Goal: Transaction & Acquisition: Purchase product/service

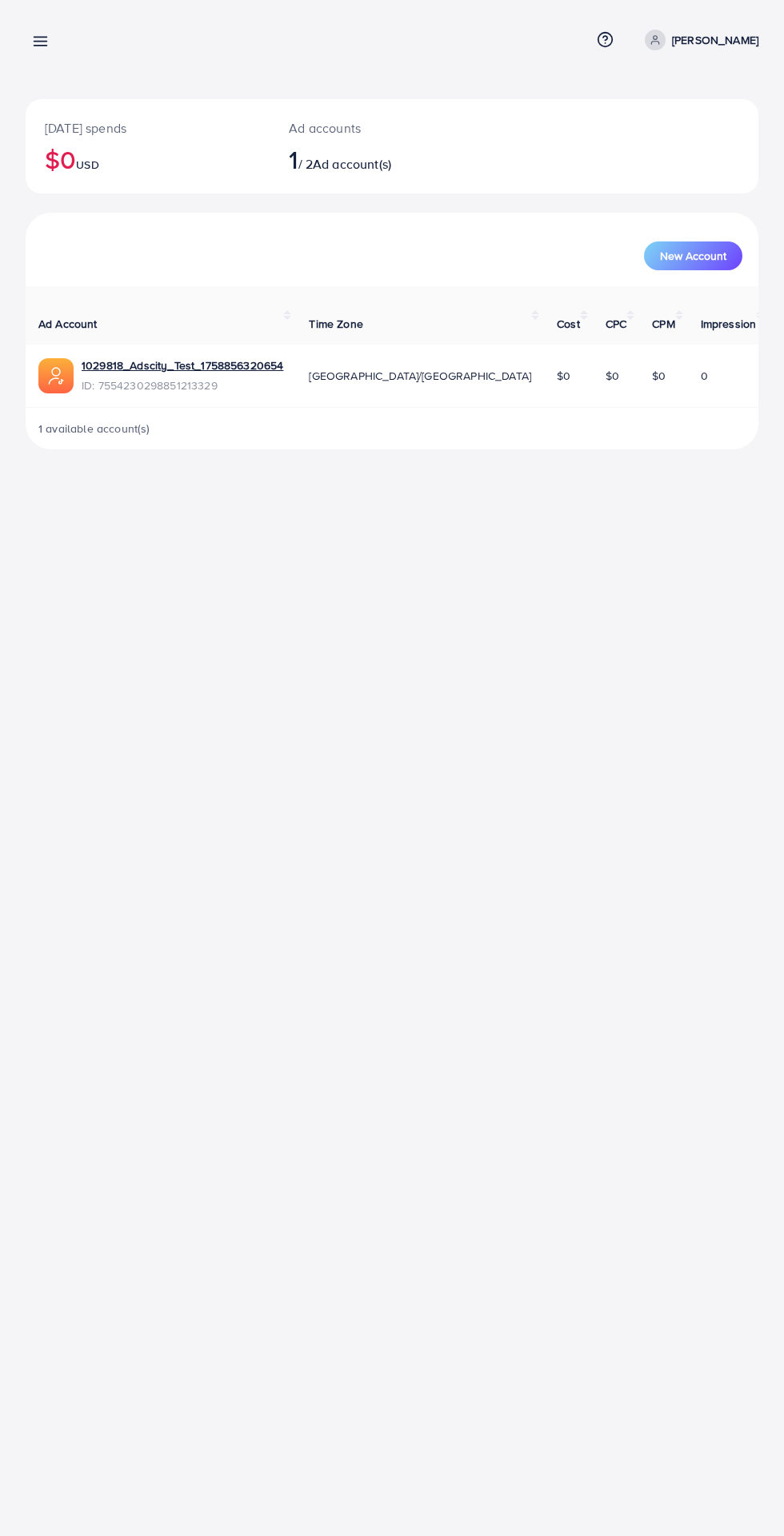
click at [44, 41] on line at bounding box center [41, 41] width 13 height 0
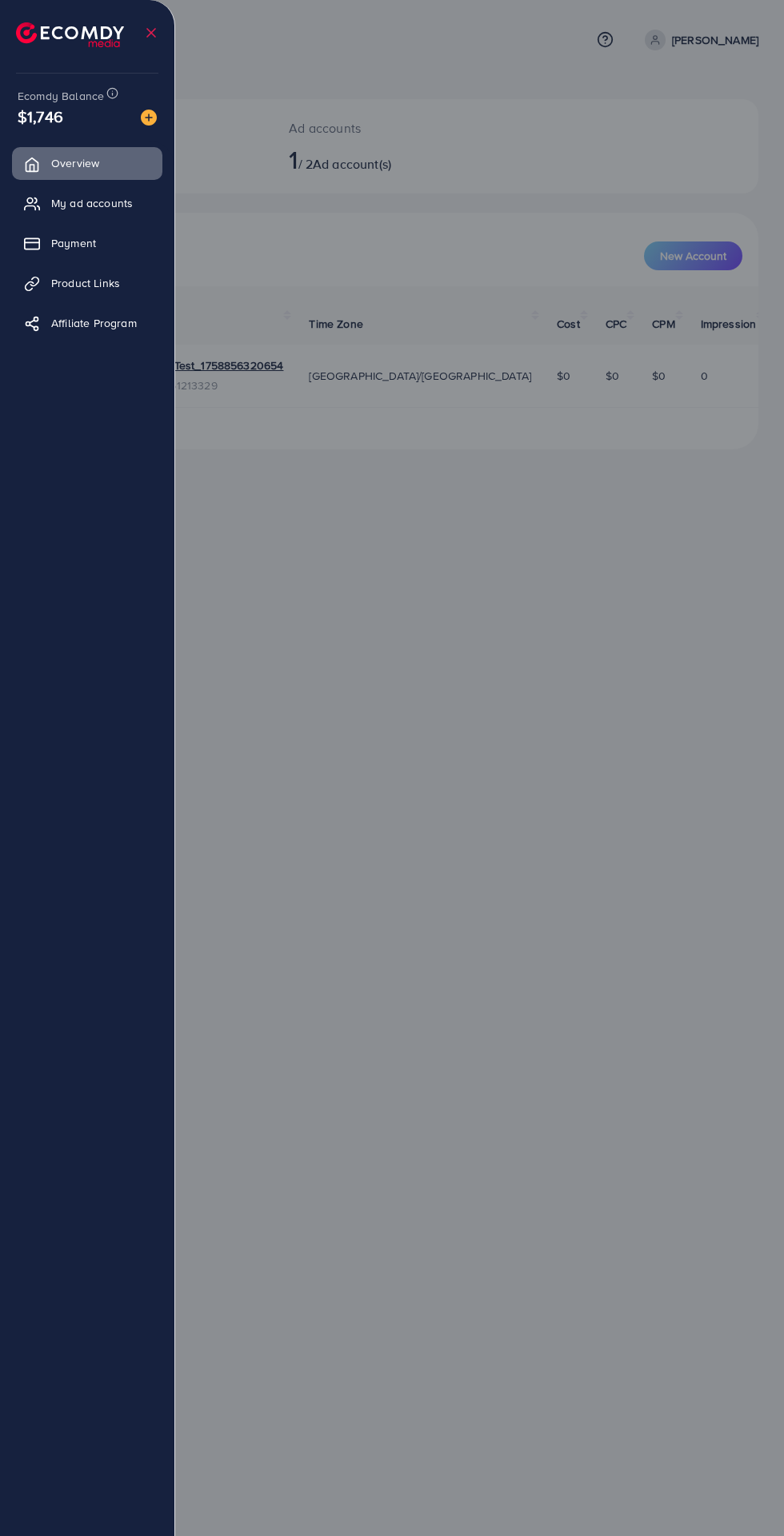
click at [167, 106] on div "Ecomdy Balance $1,746 Overview My ad accounts Payment Product Links Affiliate P…" at bounding box center [87, 768] width 175 height 1536
click at [164, 131] on div "Ecomdy Balance $1,746 Overview My ad accounts Payment Product Links Affiliate P…" at bounding box center [87, 768] width 175 height 1536
click at [80, 203] on span "My ad accounts" at bounding box center [92, 203] width 81 height 16
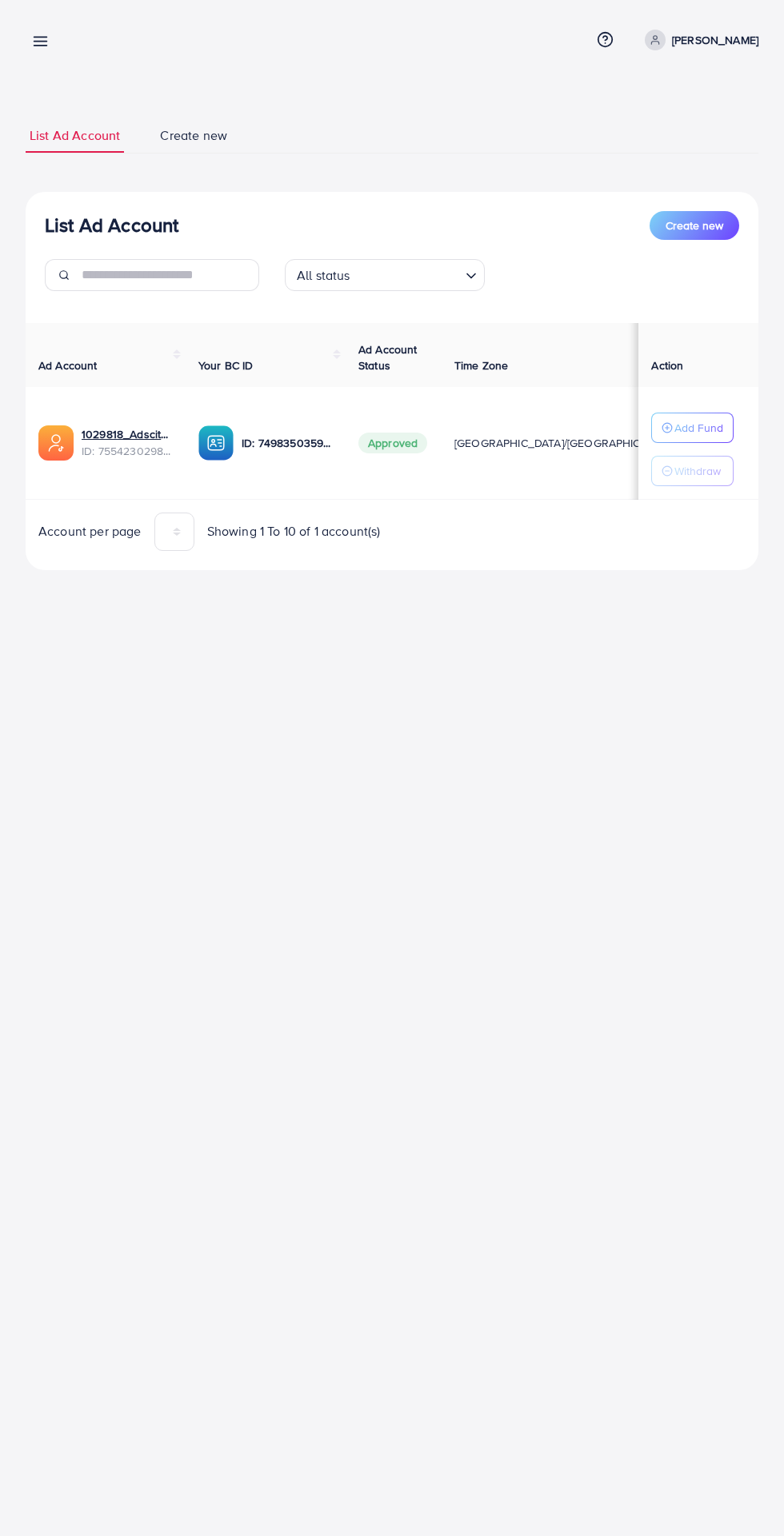
click at [40, 41] on line at bounding box center [41, 41] width 13 height 0
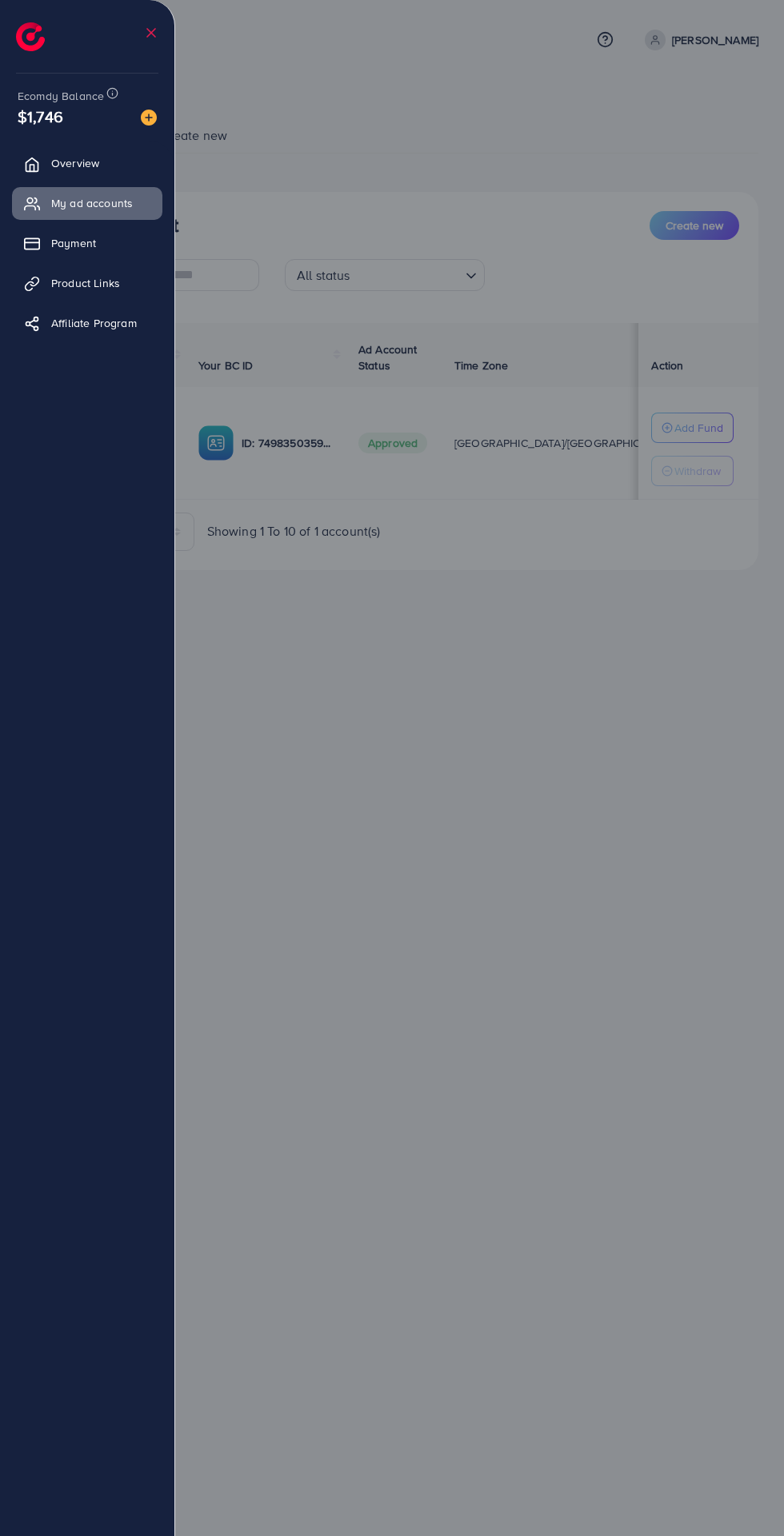
click at [152, 117] on img at bounding box center [148, 118] width 16 height 16
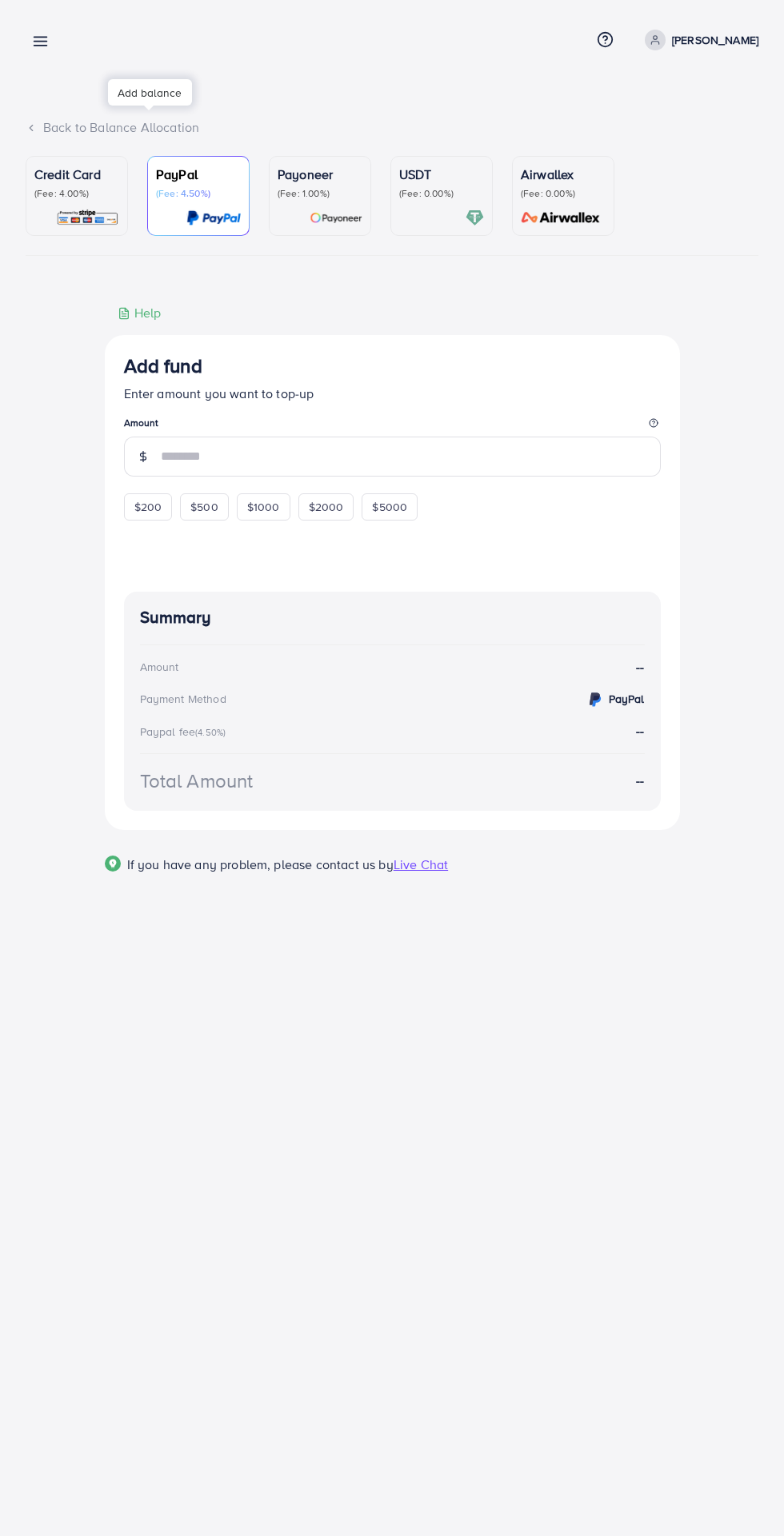
click at [80, 187] on p "(Fee: 4.00%)" at bounding box center [77, 193] width 85 height 13
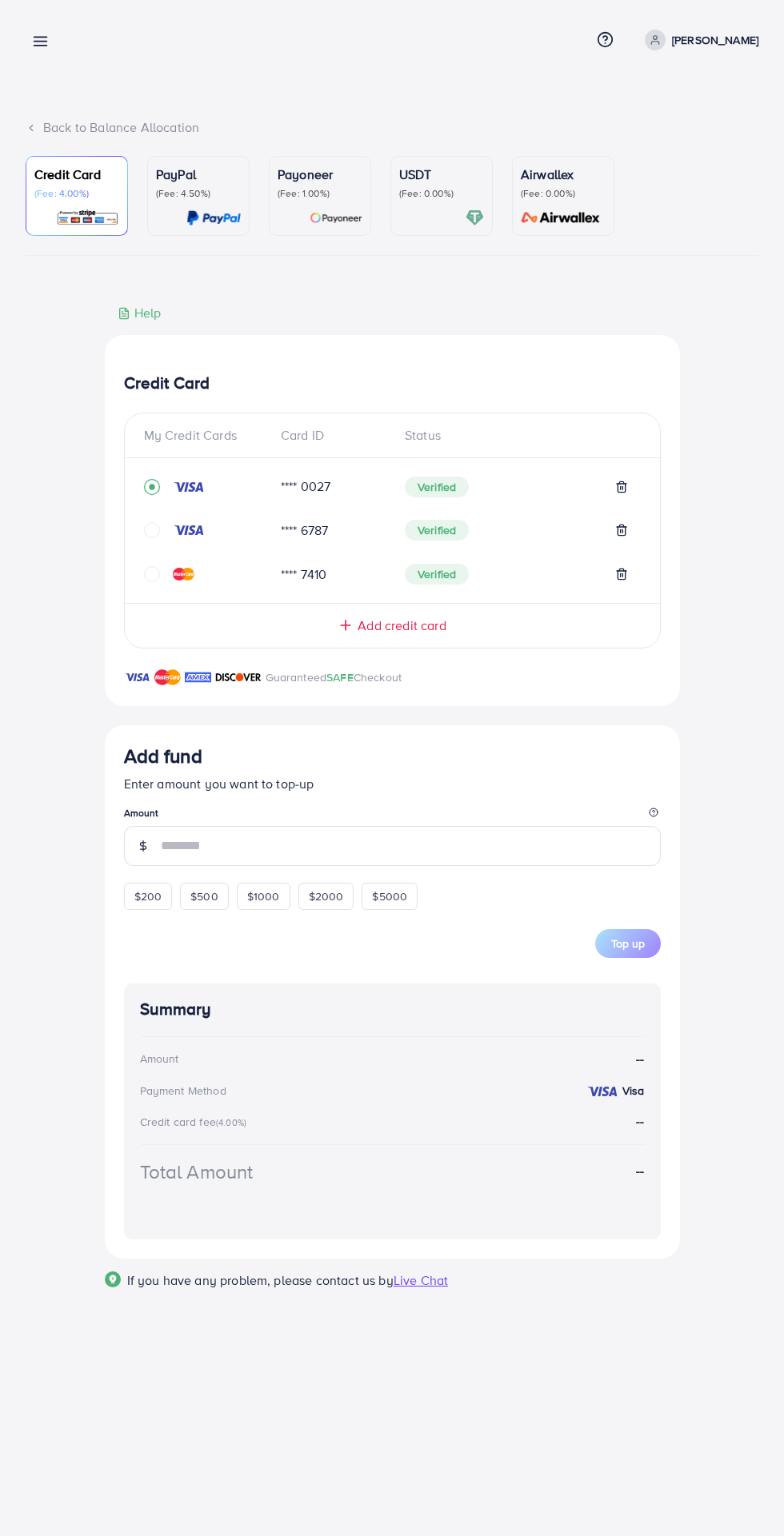
click at [381, 631] on span "Add credit card" at bounding box center [402, 626] width 88 height 19
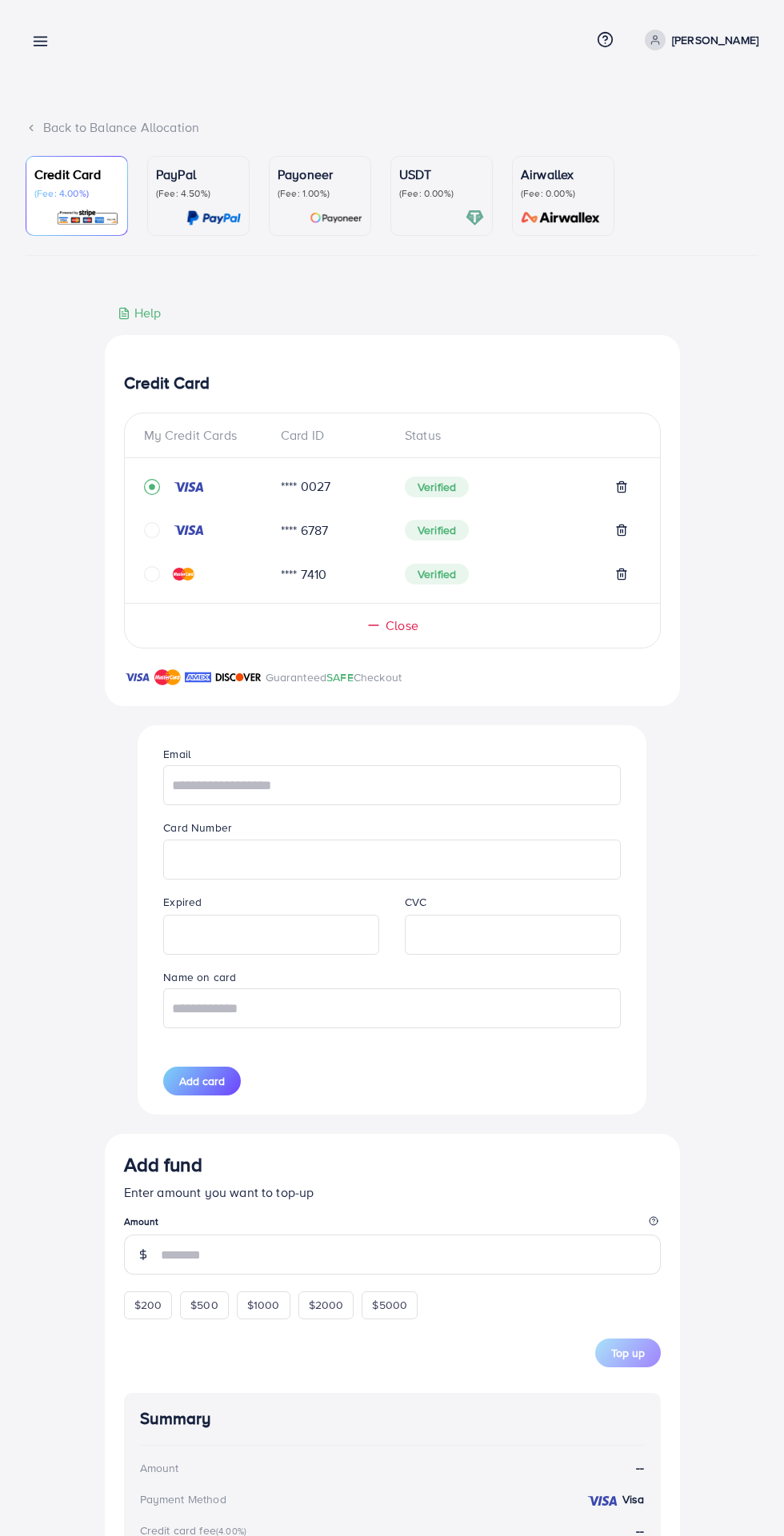
scroll to position [213, 0]
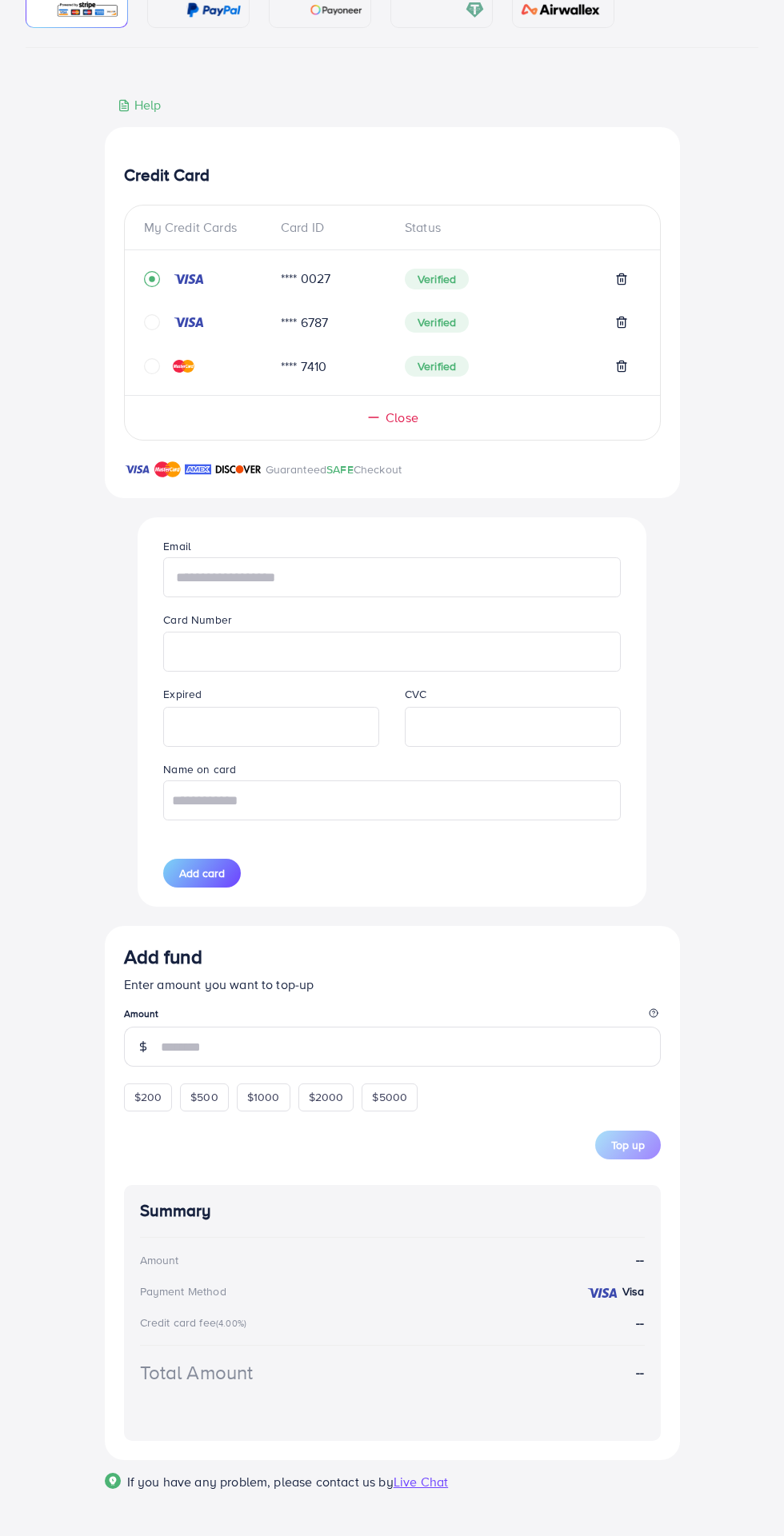
click at [247, 578] on input "text" at bounding box center [392, 577] width 457 height 40
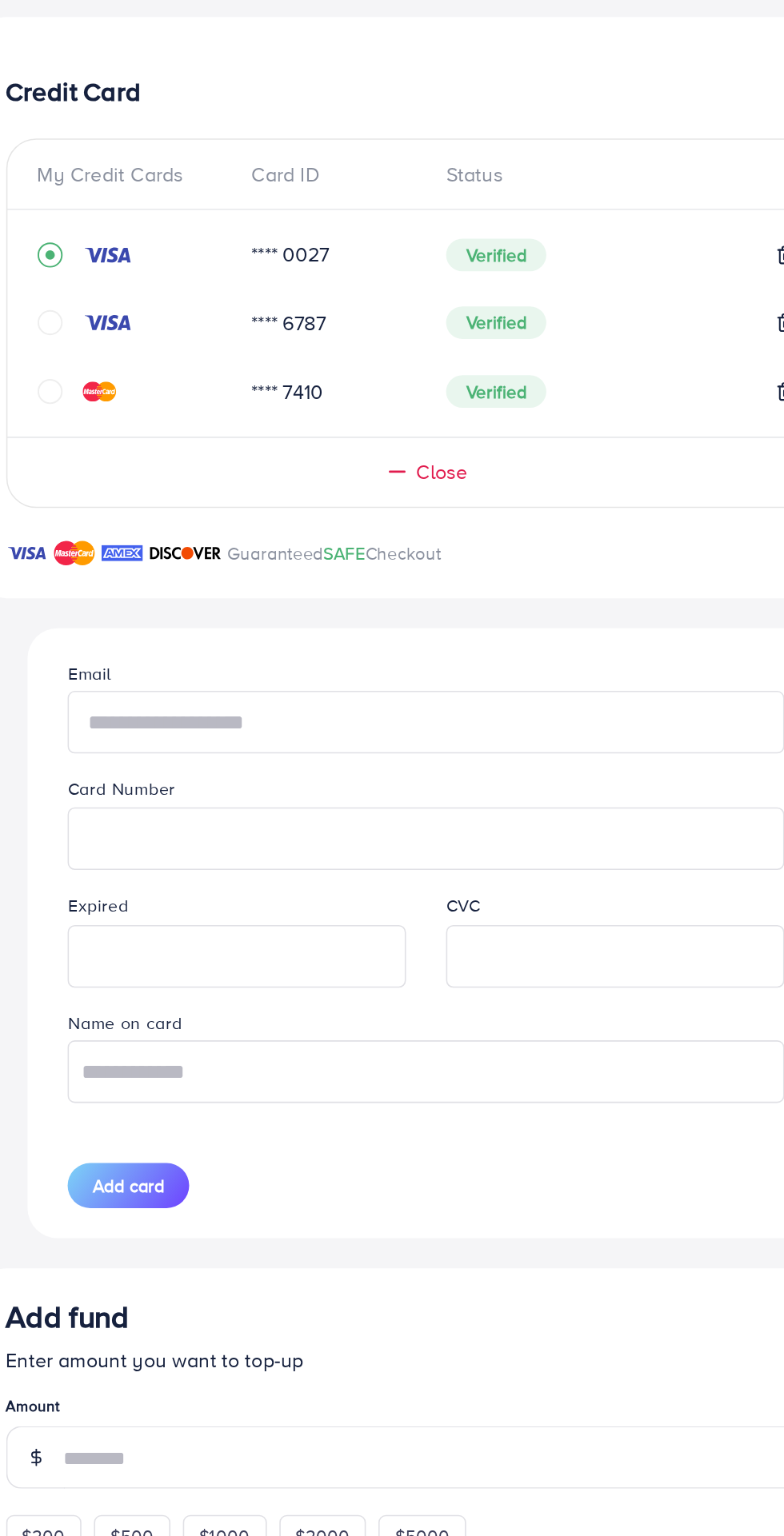
type input "**********"
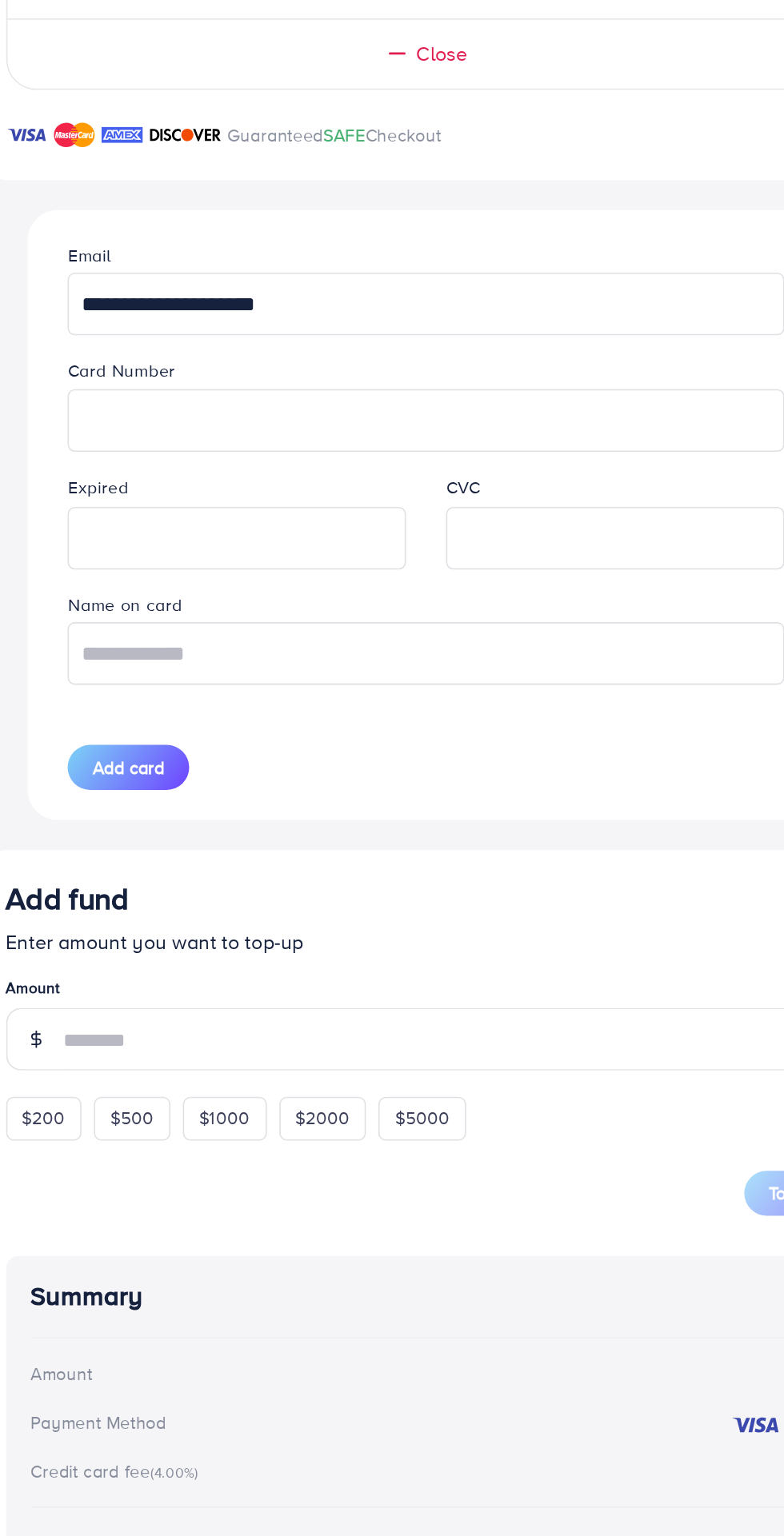
scroll to position [213, 0]
click at [217, 804] on input "text" at bounding box center [392, 800] width 457 height 40
click at [261, 798] on input "text" at bounding box center [392, 800] width 457 height 40
type input "**********"
click at [192, 875] on span "Add card" at bounding box center [202, 873] width 46 height 16
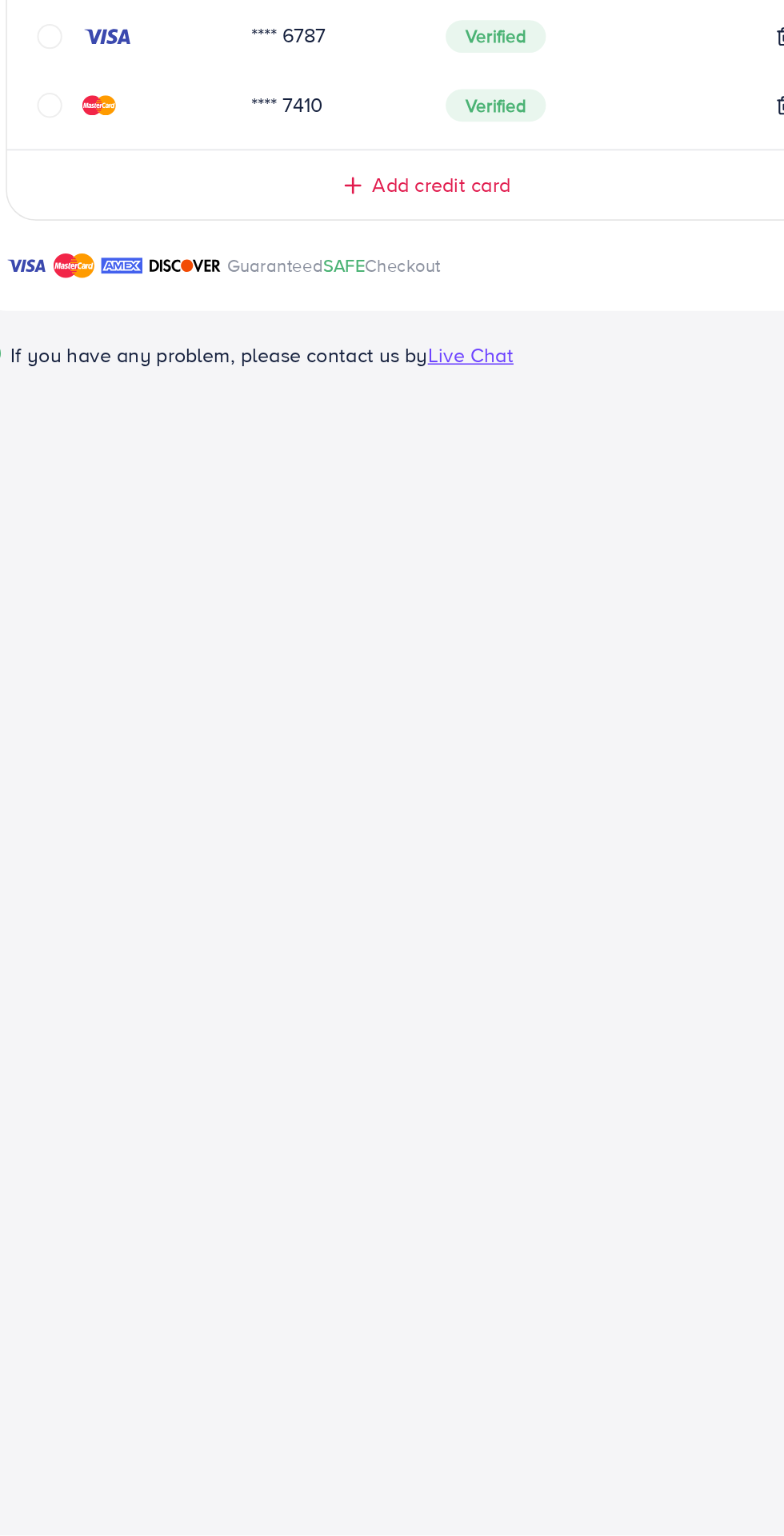
scroll to position [0, 0]
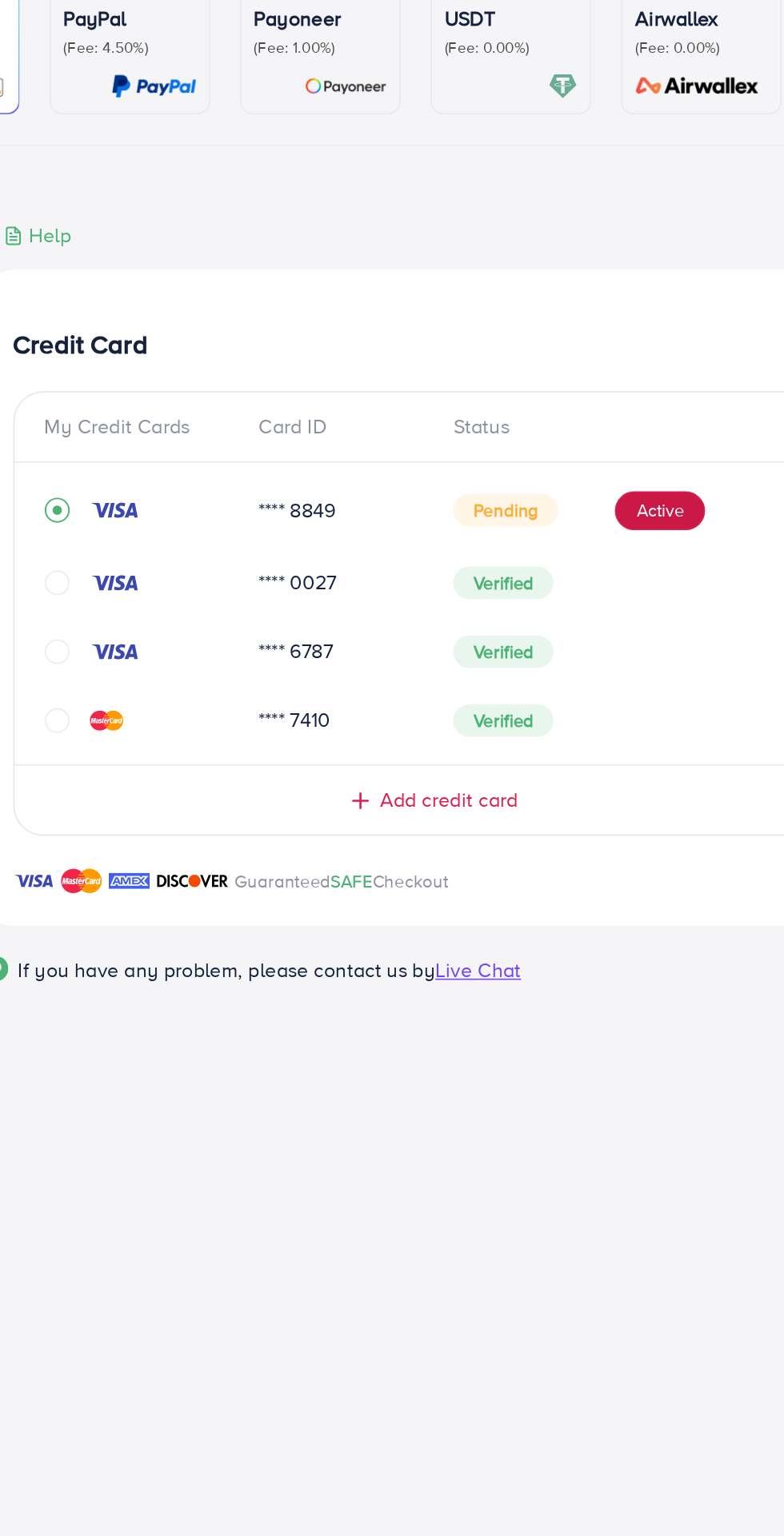
click at [533, 481] on button "Active" at bounding box center [536, 490] width 58 height 25
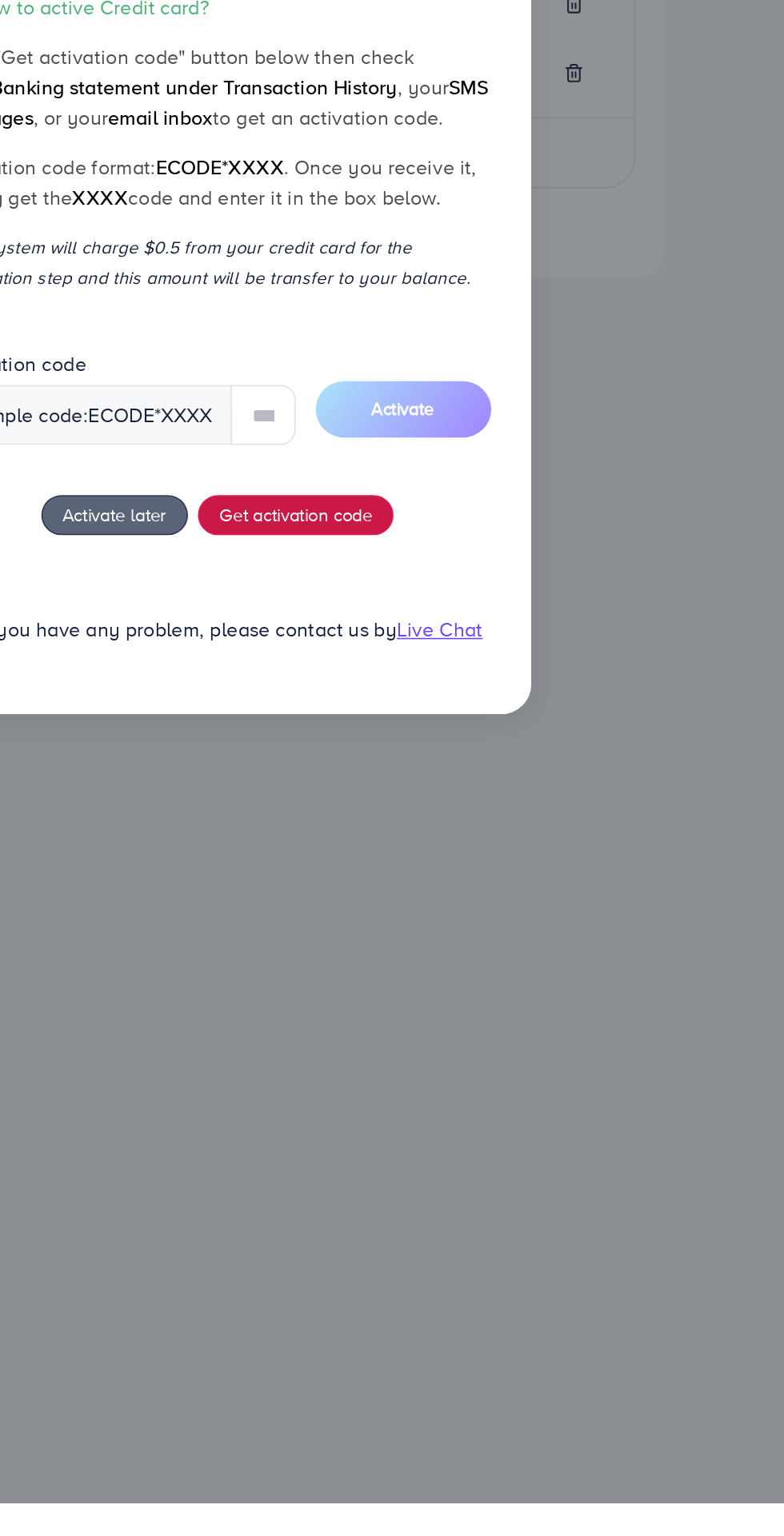
click at [454, 902] on div "How to active Credit card? Click "Get activation code" button below then check …" at bounding box center [394, 788] width 348 height 436
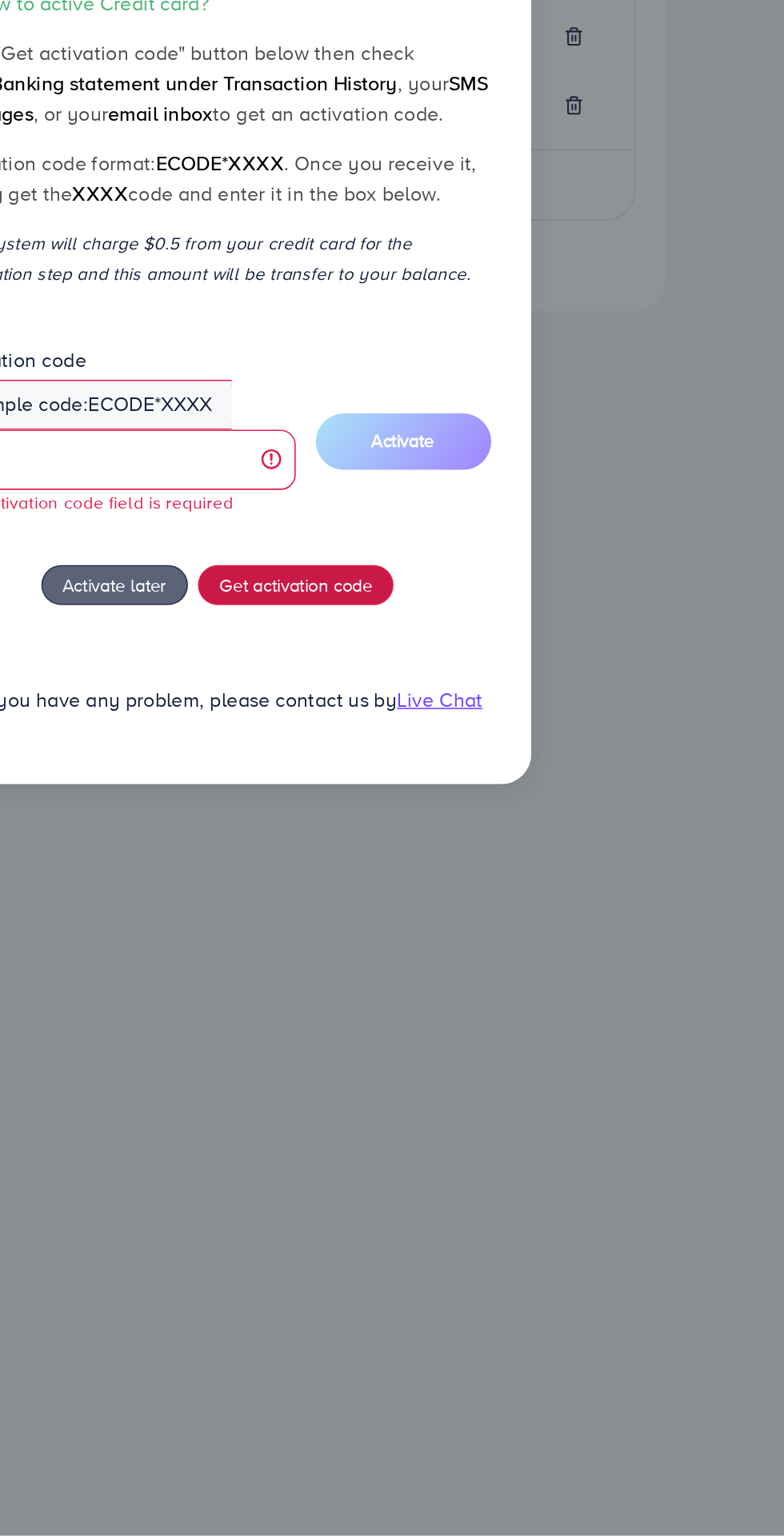
click at [430, 930] on span "Get activation code" at bounding box center [443, 929] width 97 height 17
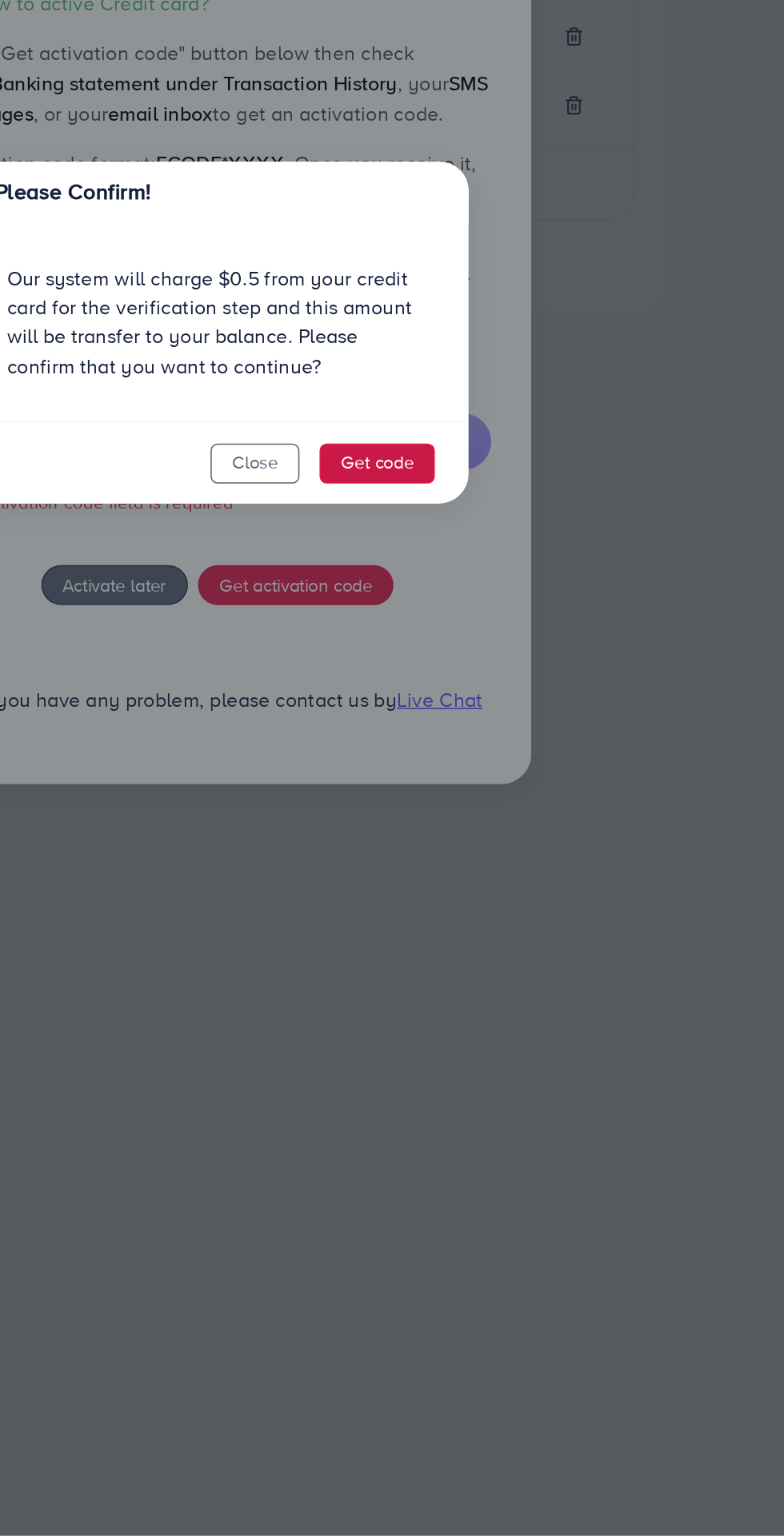
click at [508, 847] on button "Get code" at bounding box center [496, 852] width 74 height 25
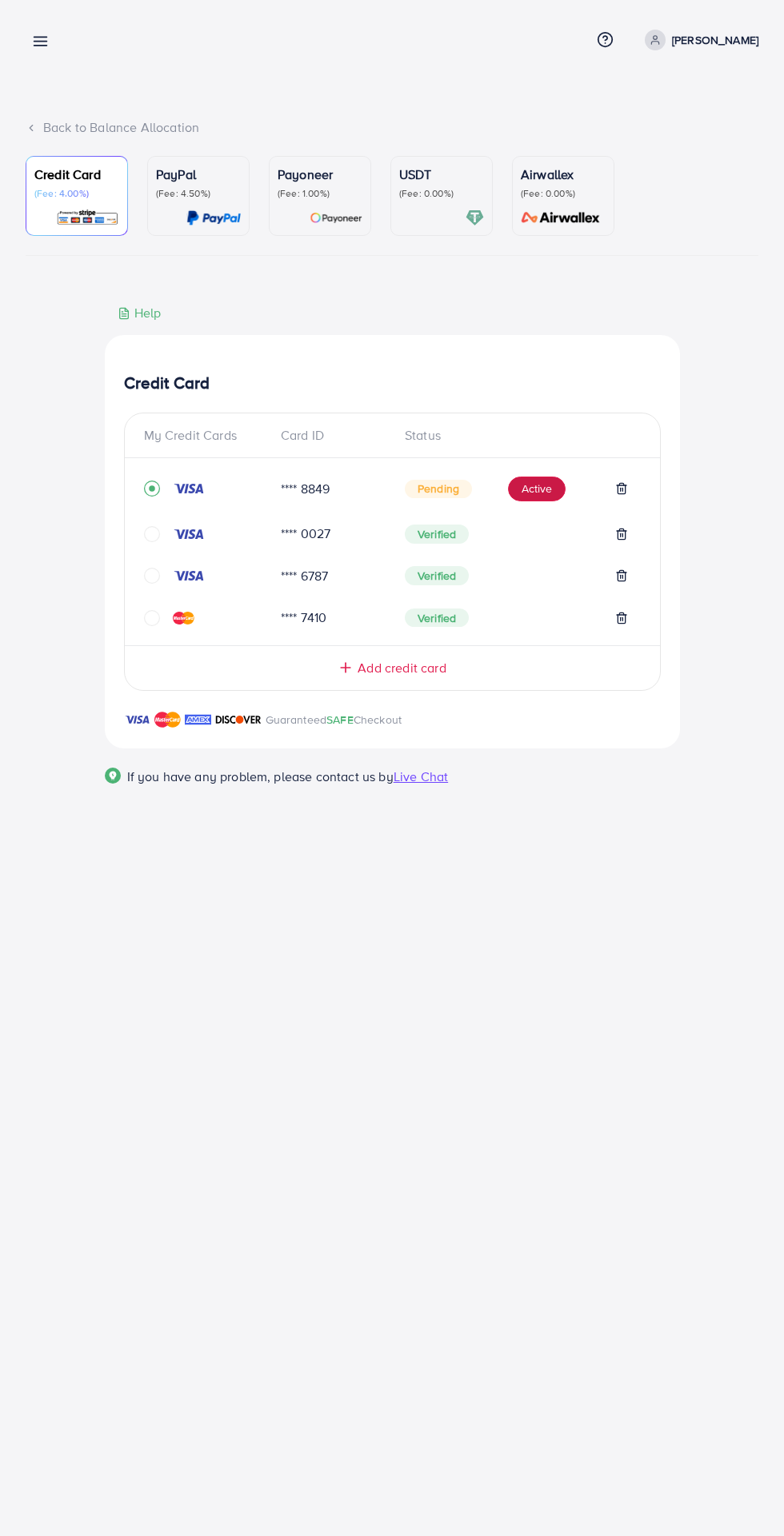
click at [516, 496] on button "Active" at bounding box center [536, 490] width 58 height 25
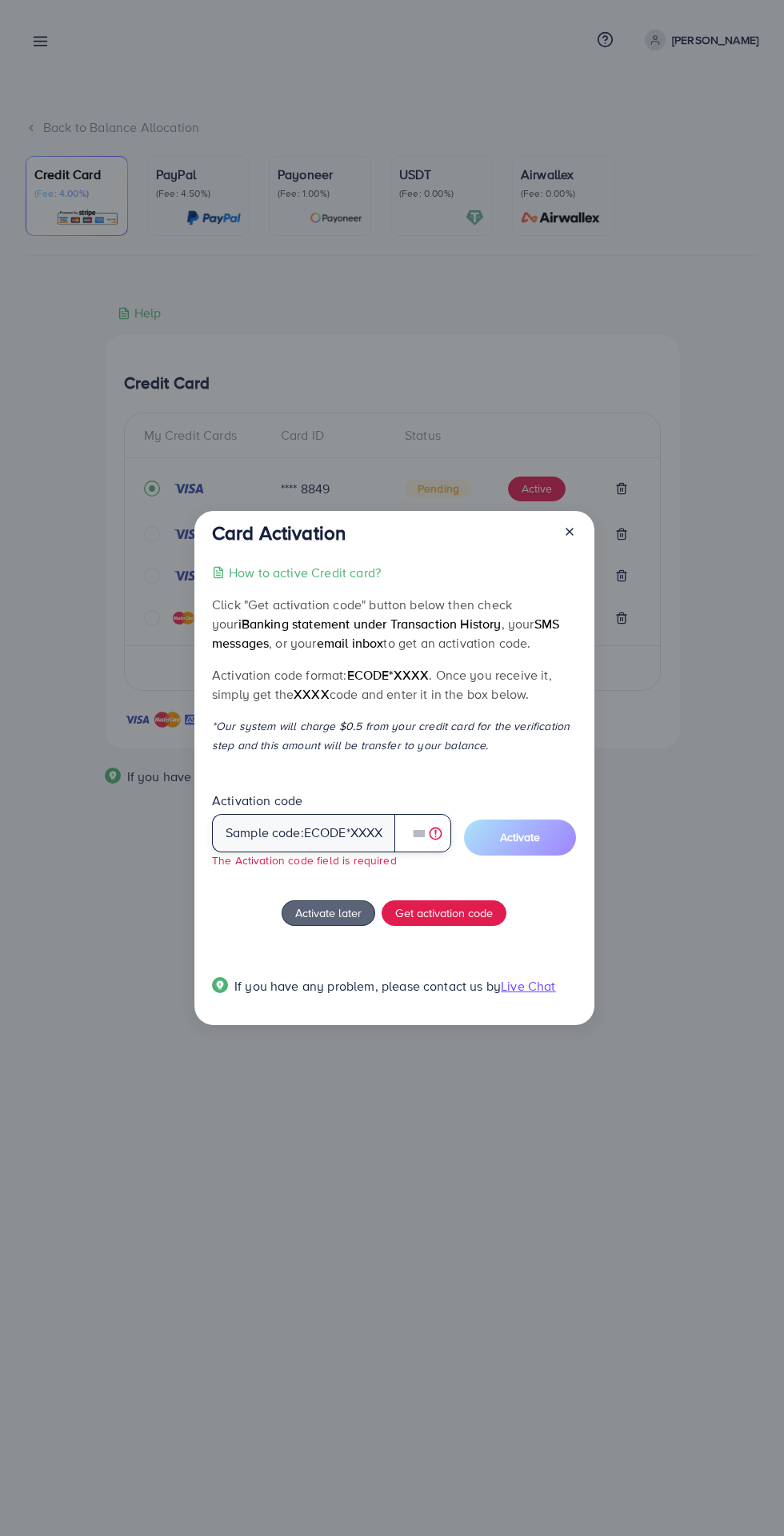
click at [416, 834] on input "text" at bounding box center [422, 833] width 57 height 38
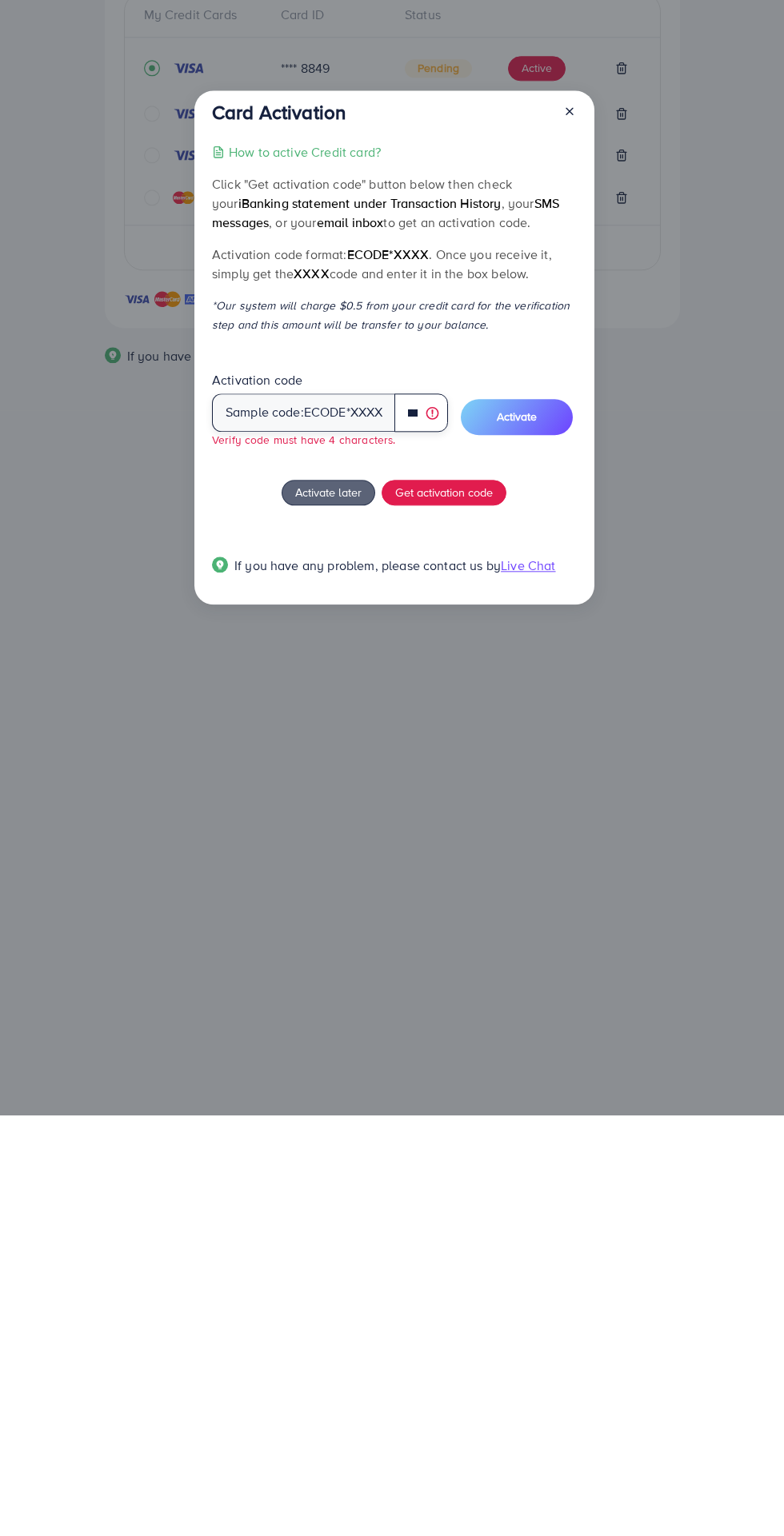
scroll to position [0, 9]
type input "*"
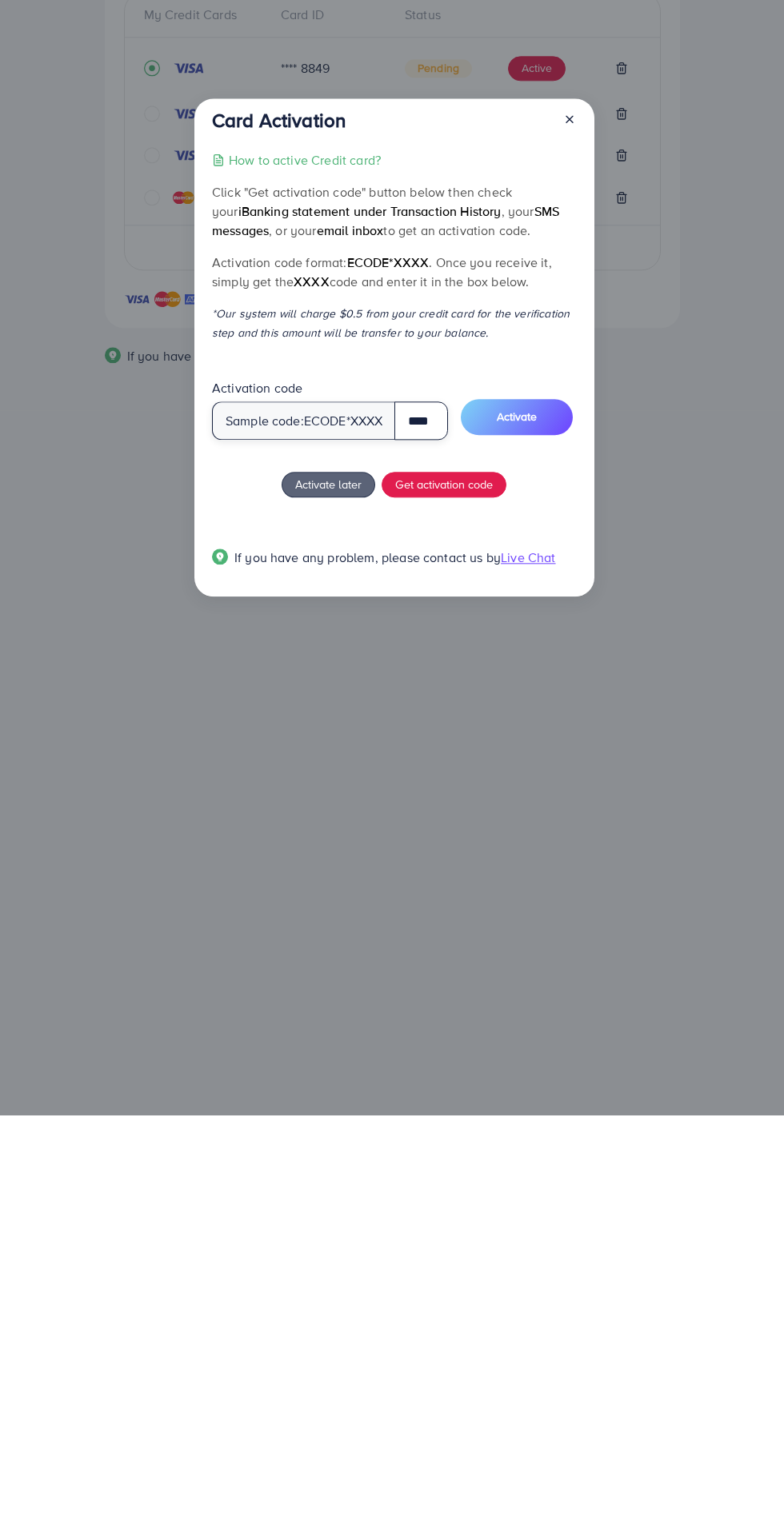
type input "****"
click at [504, 830] on button "Activate" at bounding box center [517, 837] width 112 height 36
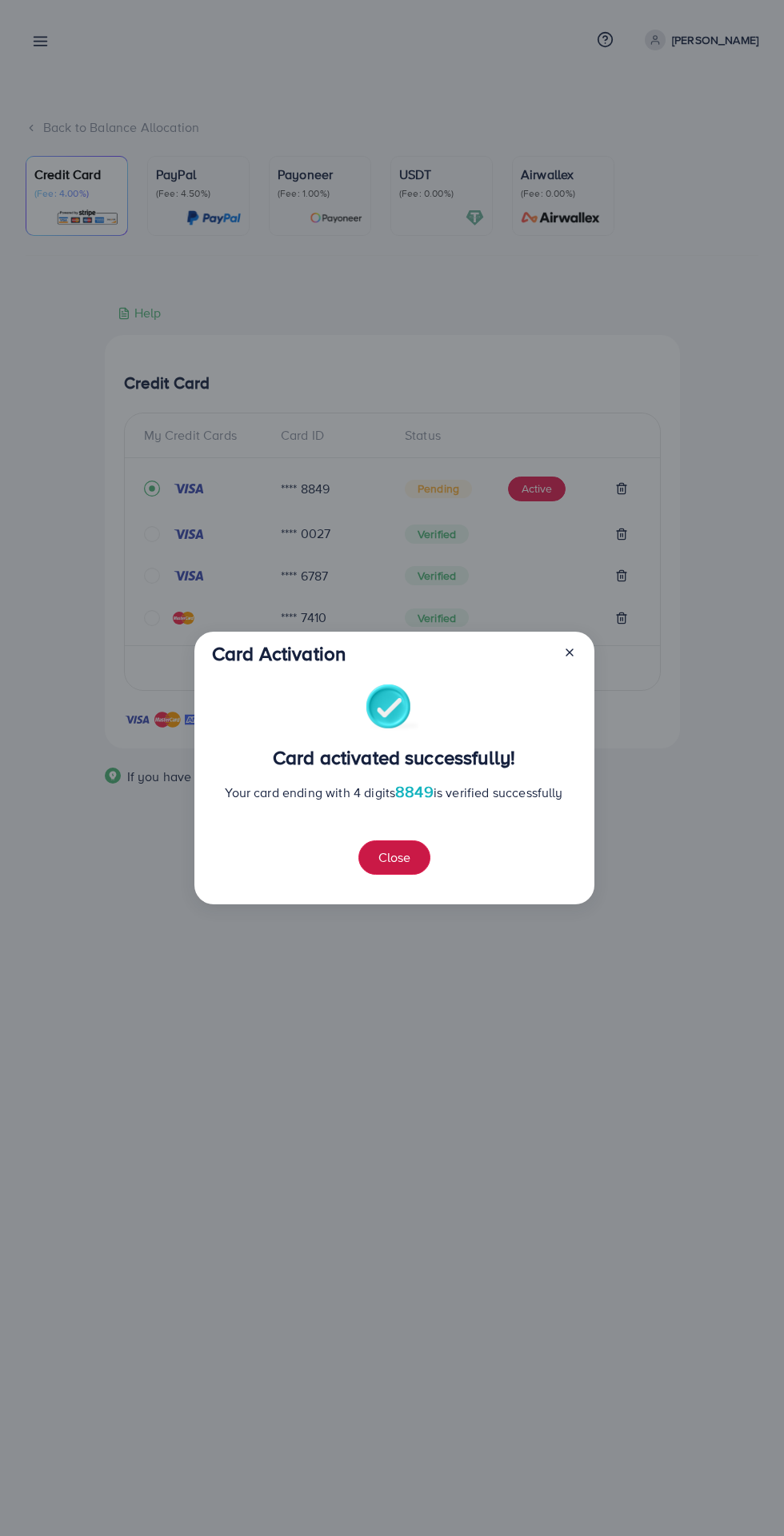
click at [376, 842] on button "Close" at bounding box center [394, 858] width 72 height 35
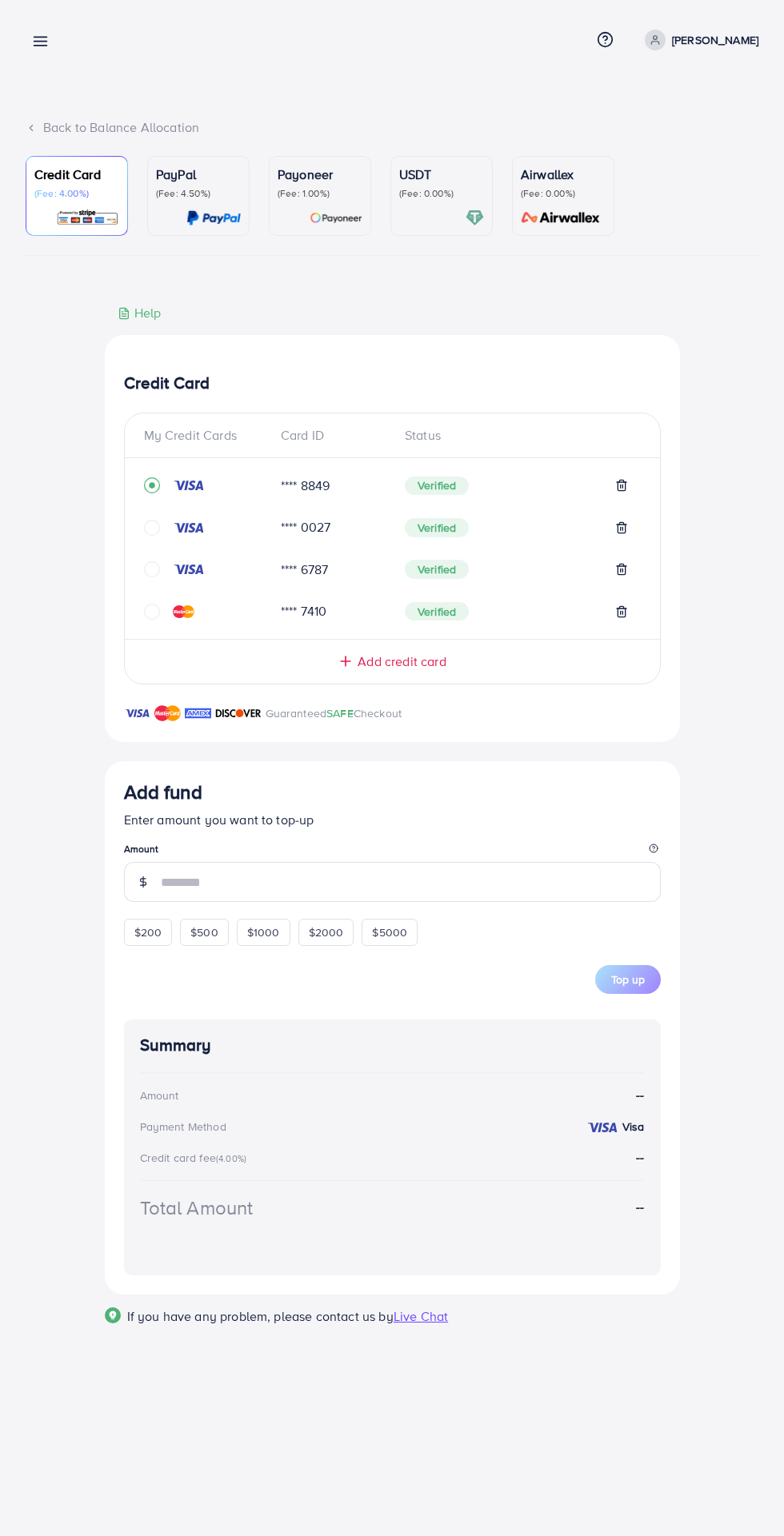
click at [211, 884] on input "number" at bounding box center [410, 881] width 500 height 40
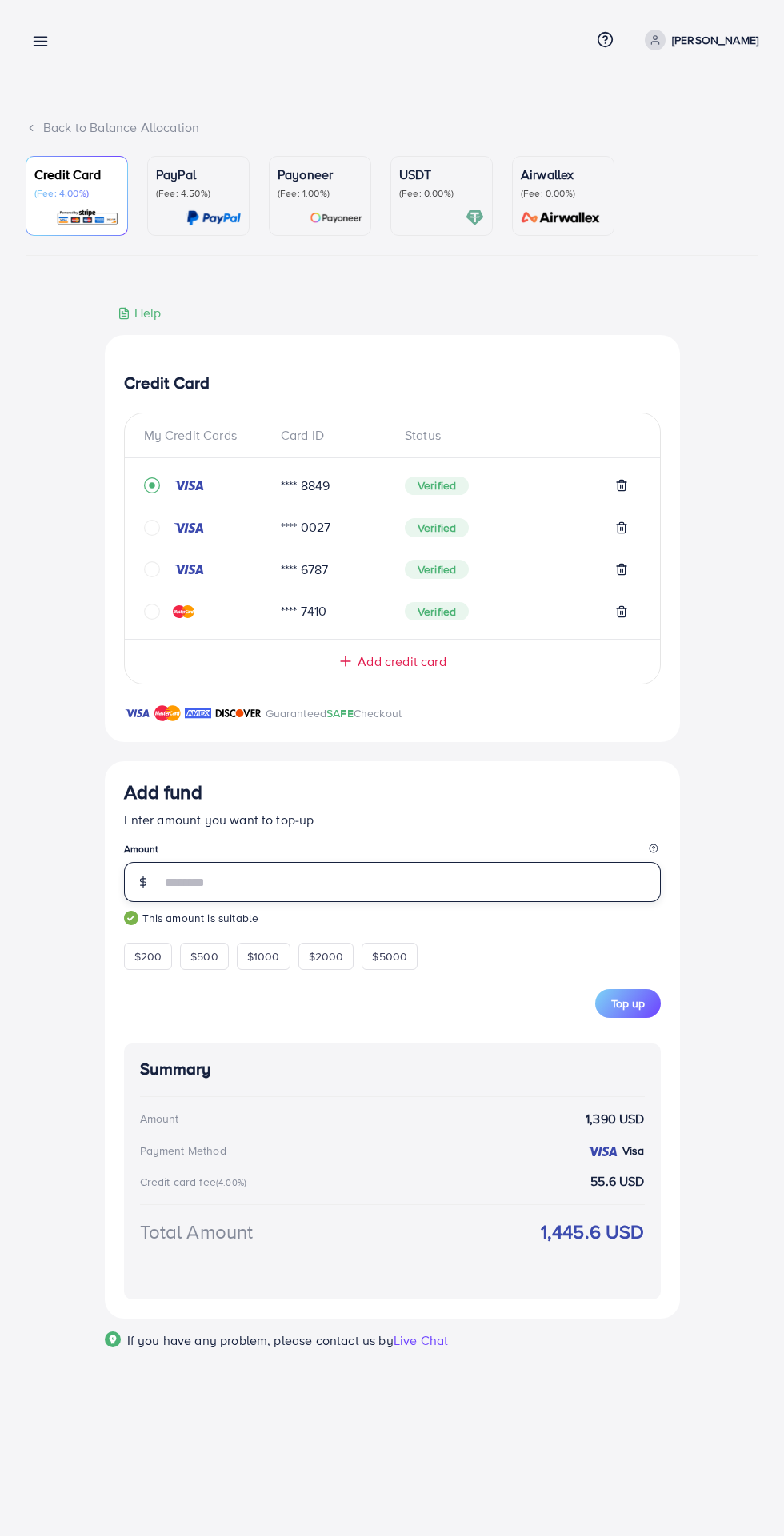
click at [213, 888] on input "****" at bounding box center [410, 881] width 500 height 40
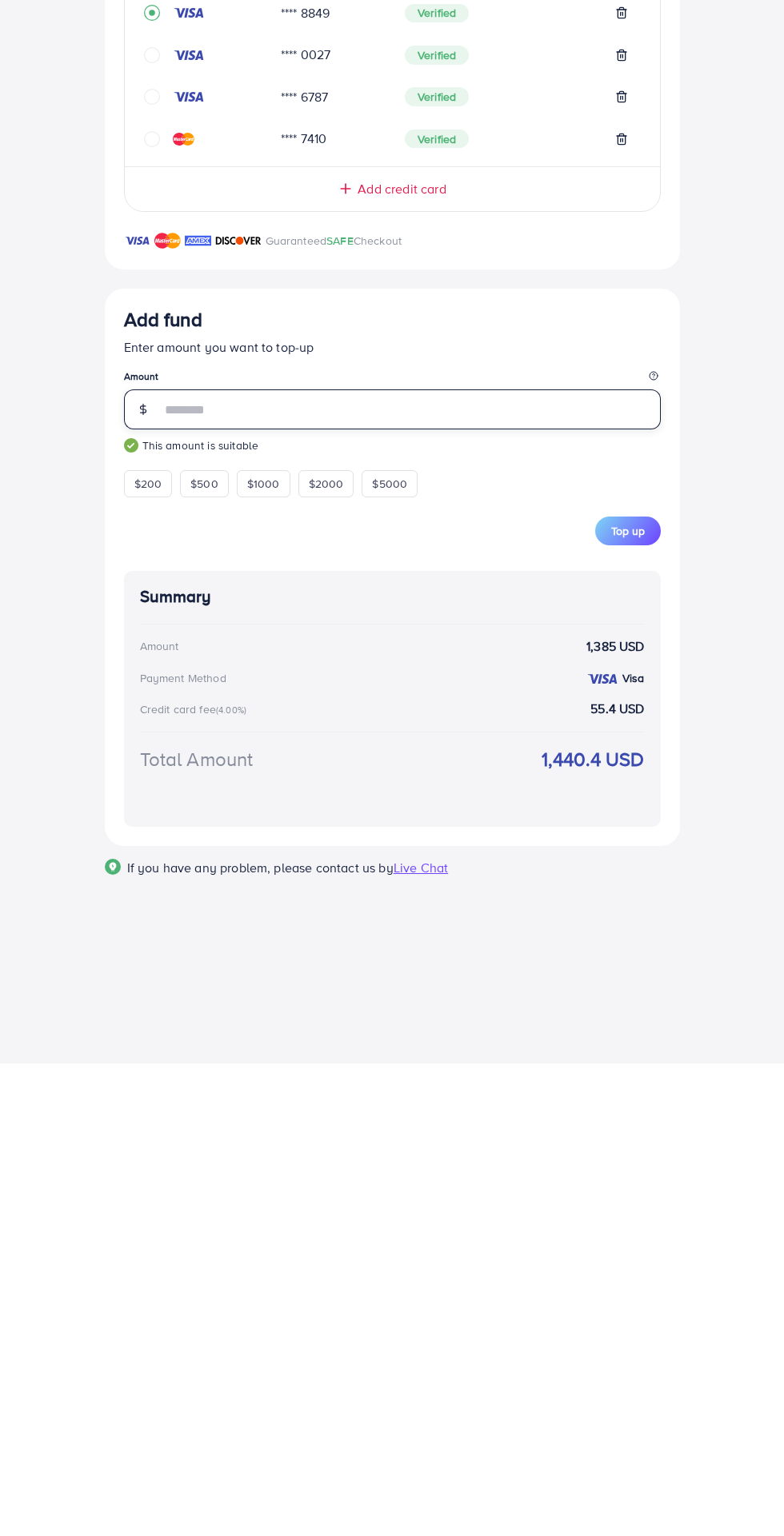
type input "****"
click at [128, 1136] on div "Summary Amount 1,385 USD Payment Method Visa Credit card fee (4.00%) 55.4 USD T…" at bounding box center [392, 1171] width 536 height 256
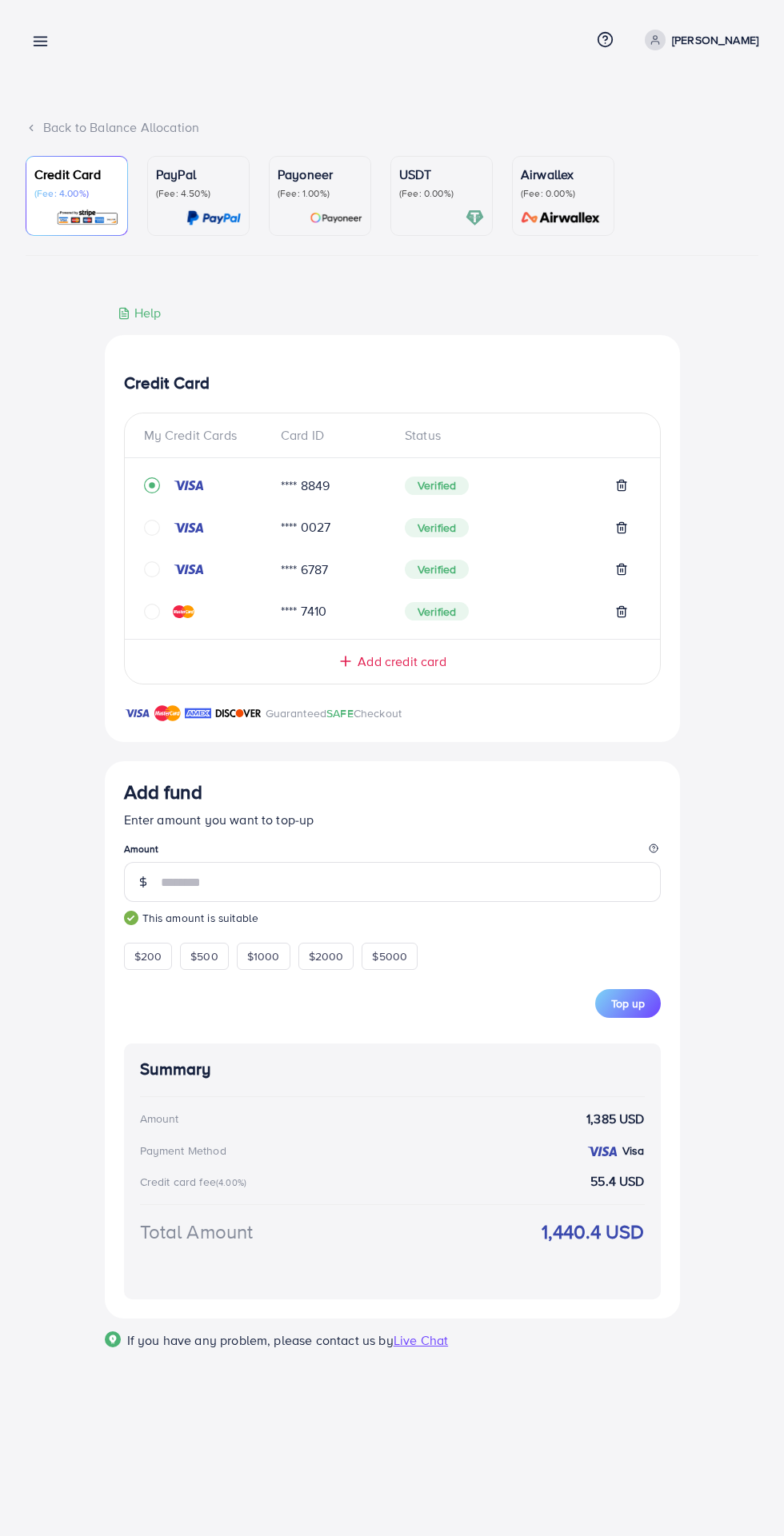
click at [652, 1012] on button "Top up" at bounding box center [628, 1004] width 66 height 29
click at [40, 41] on line at bounding box center [41, 41] width 13 height 0
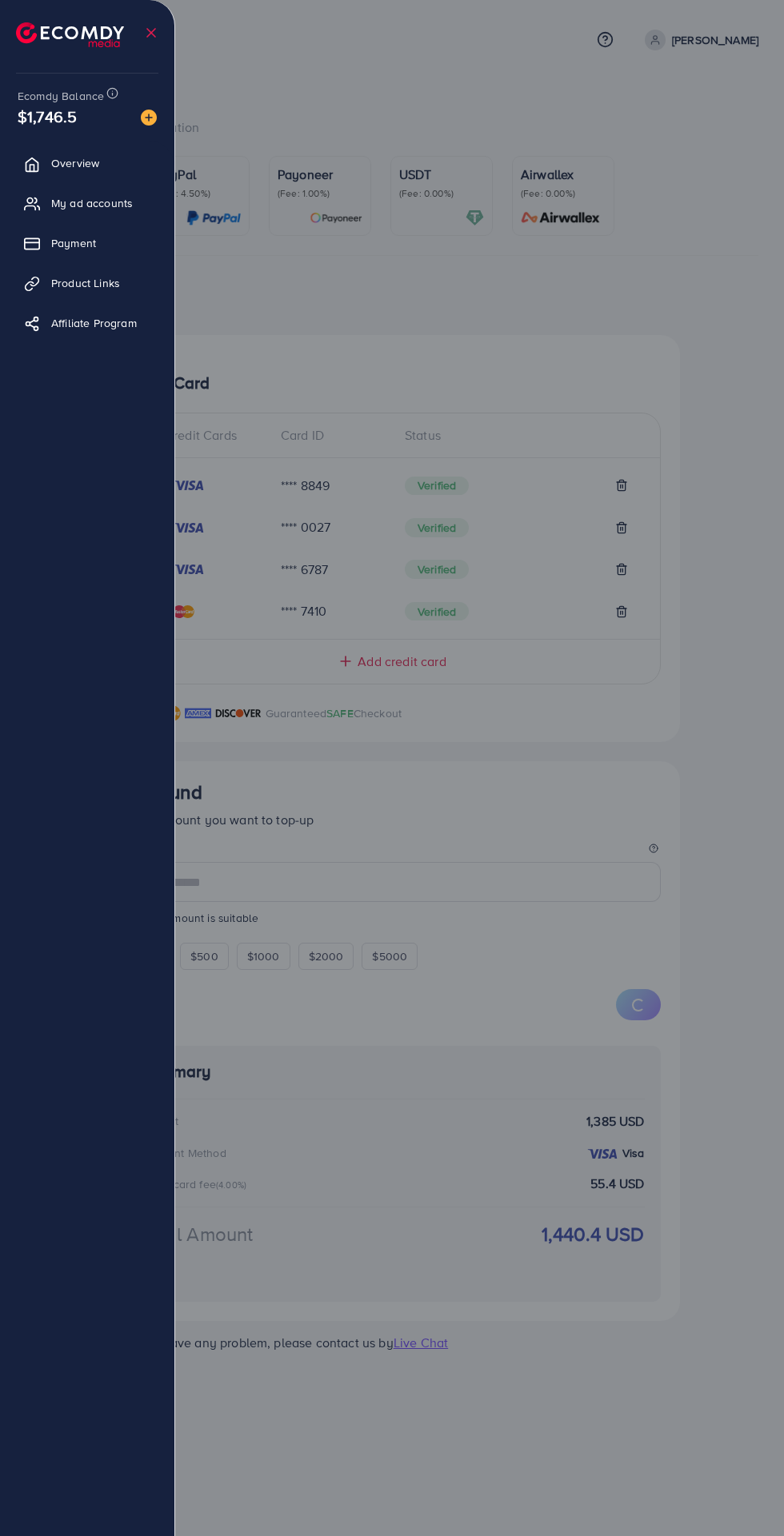
click at [74, 163] on span "Overview" at bounding box center [75, 162] width 48 height 16
